Goal: Find specific page/section: Find specific page/section

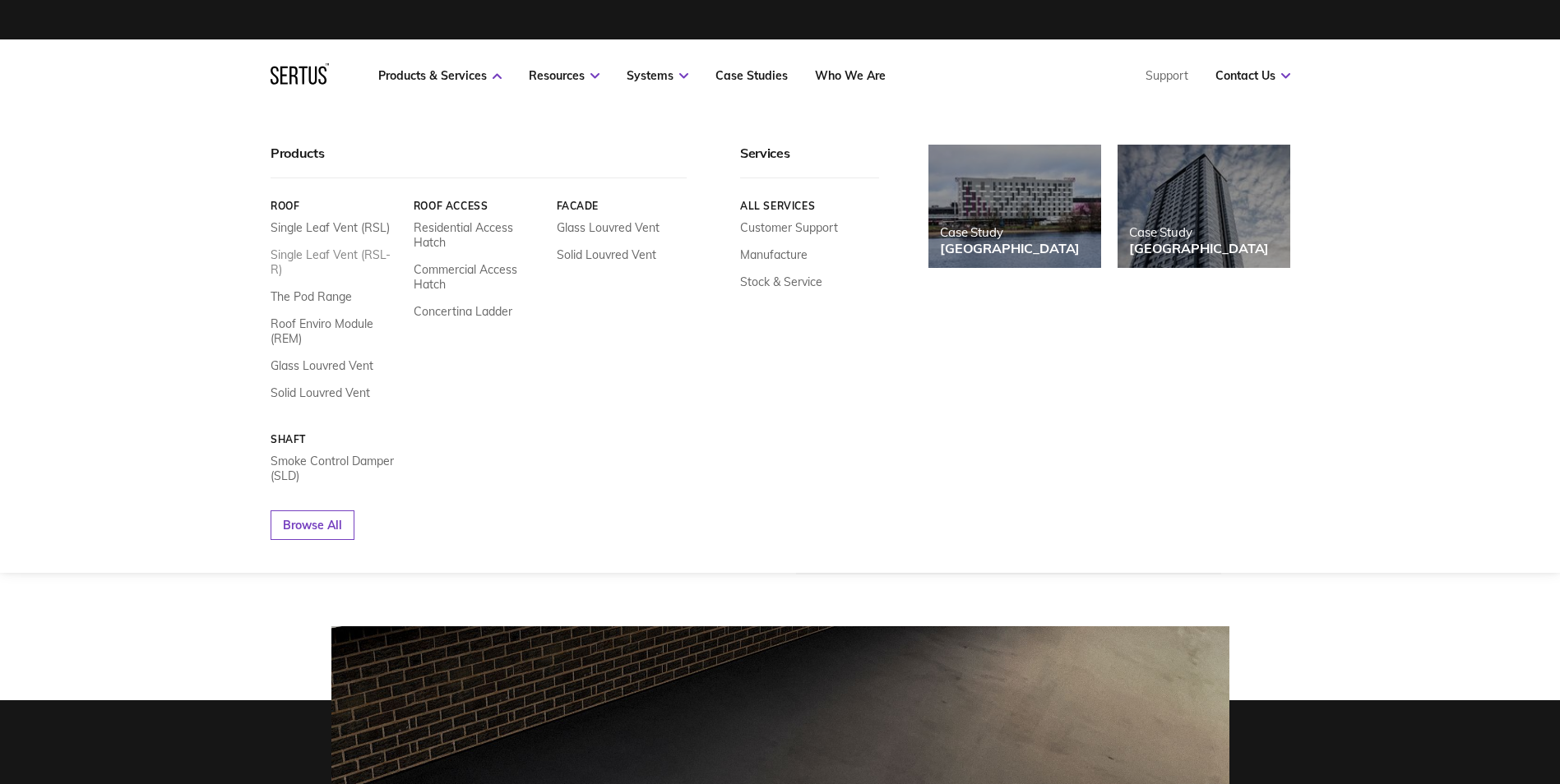
click at [289, 256] on link "Single Leaf Vent (RSL-R)" at bounding box center [336, 261] width 131 height 29
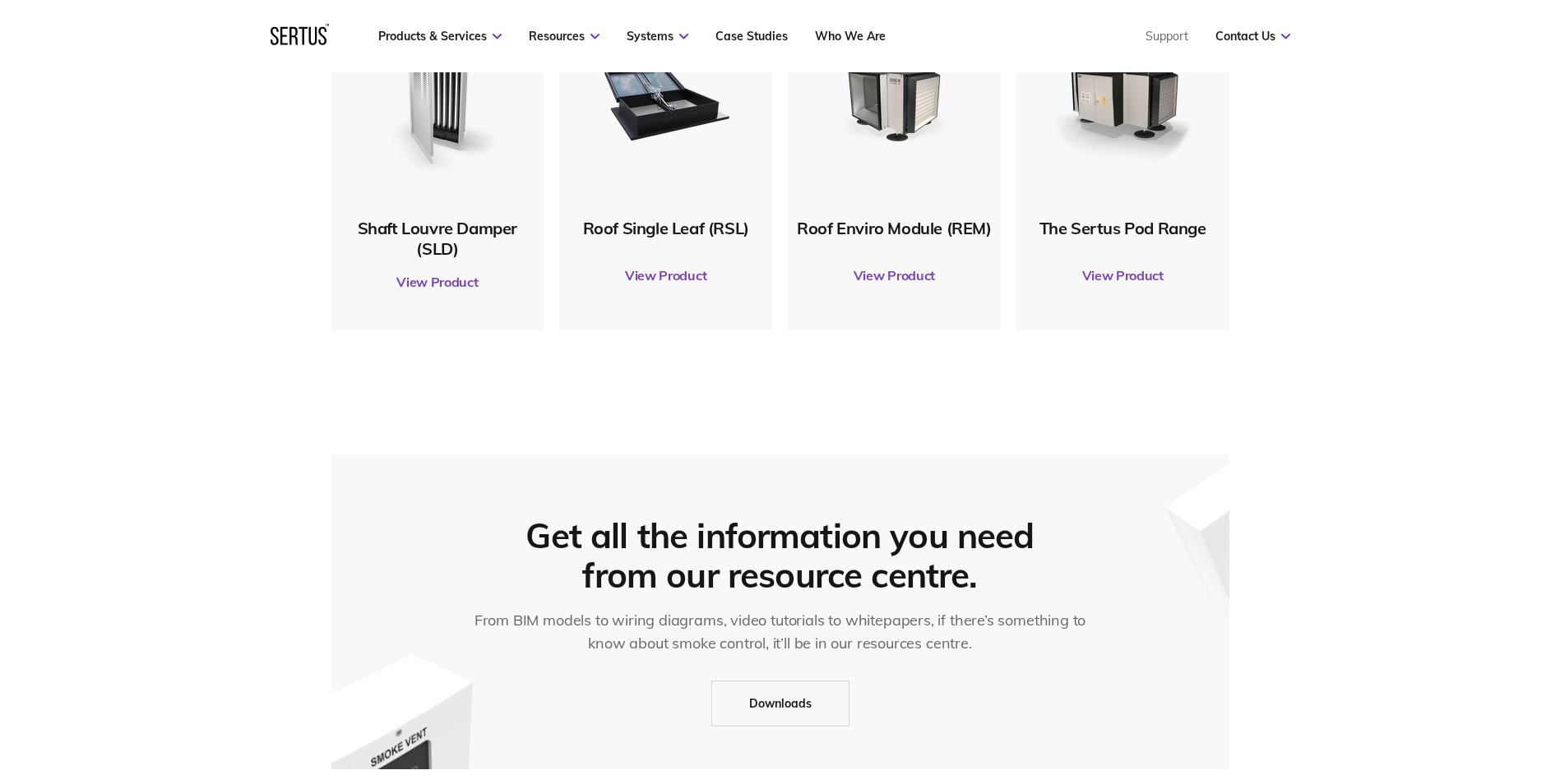
scroll to position [822, 0]
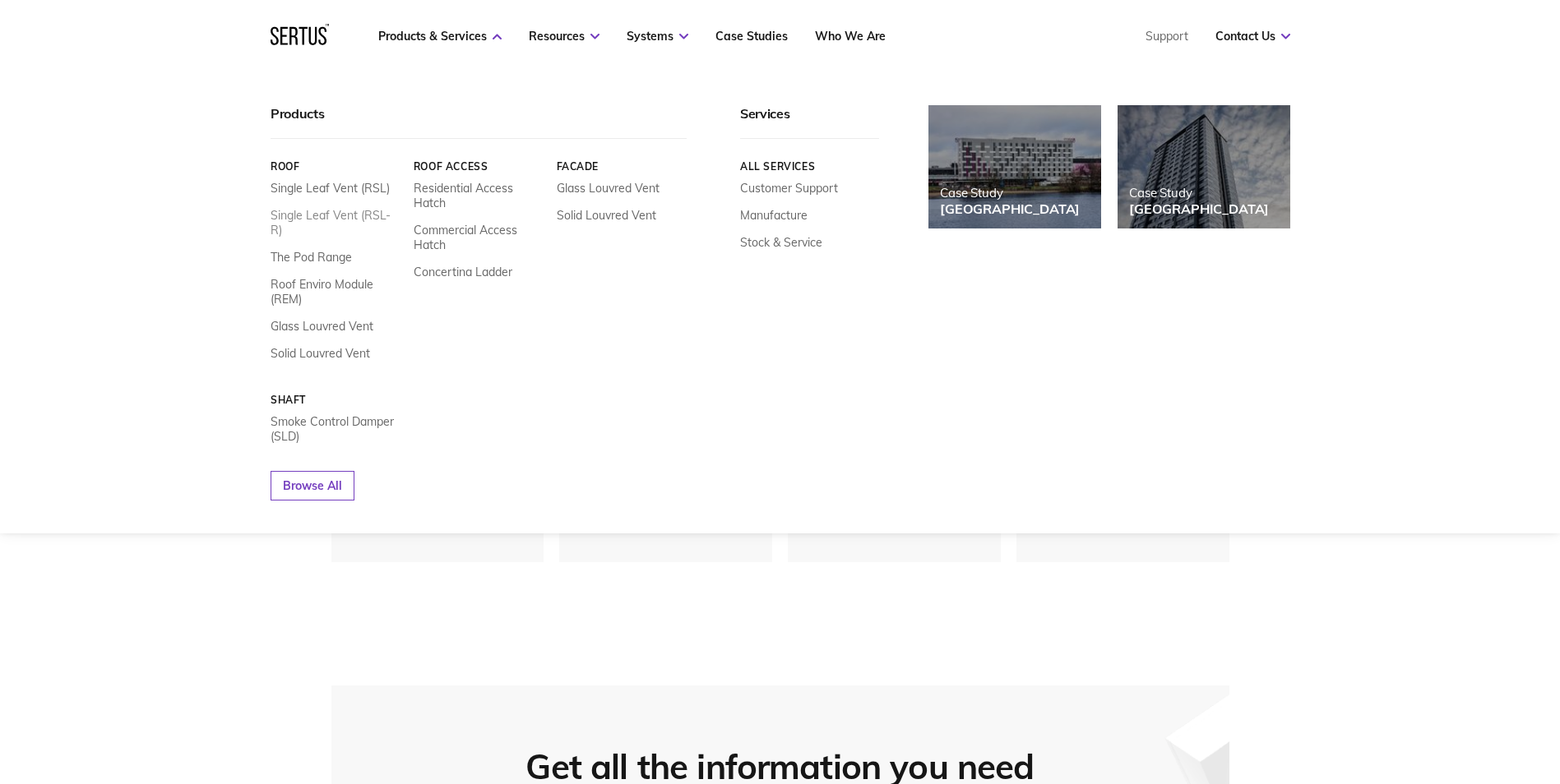
click at [318, 210] on link "Single Leaf Vent (RSL-R)" at bounding box center [336, 222] width 131 height 29
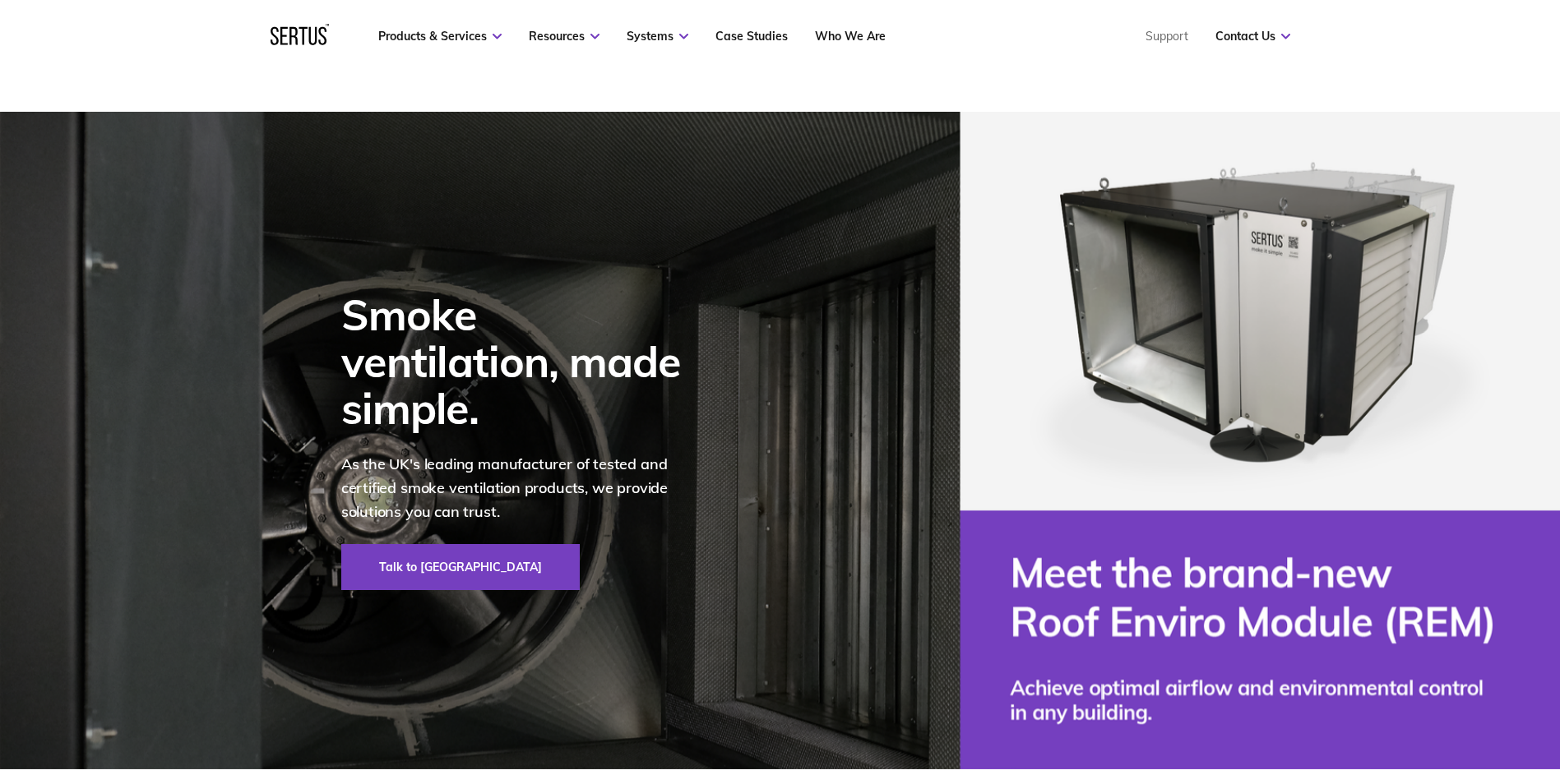
scroll to position [822, 0]
